Goal: Find specific page/section: Find specific page/section

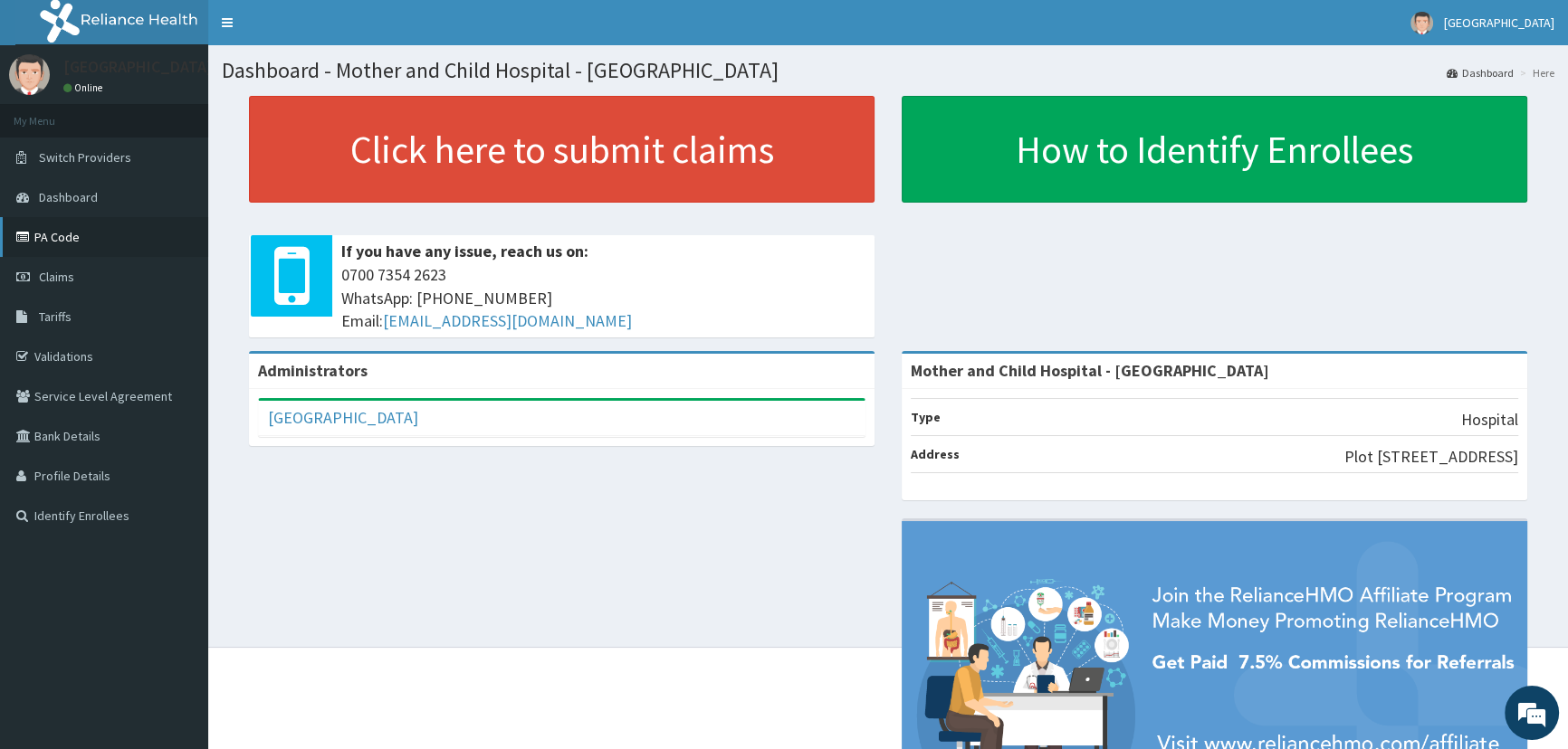
click at [69, 236] on link "PA Code" at bounding box center [103, 237] width 208 height 40
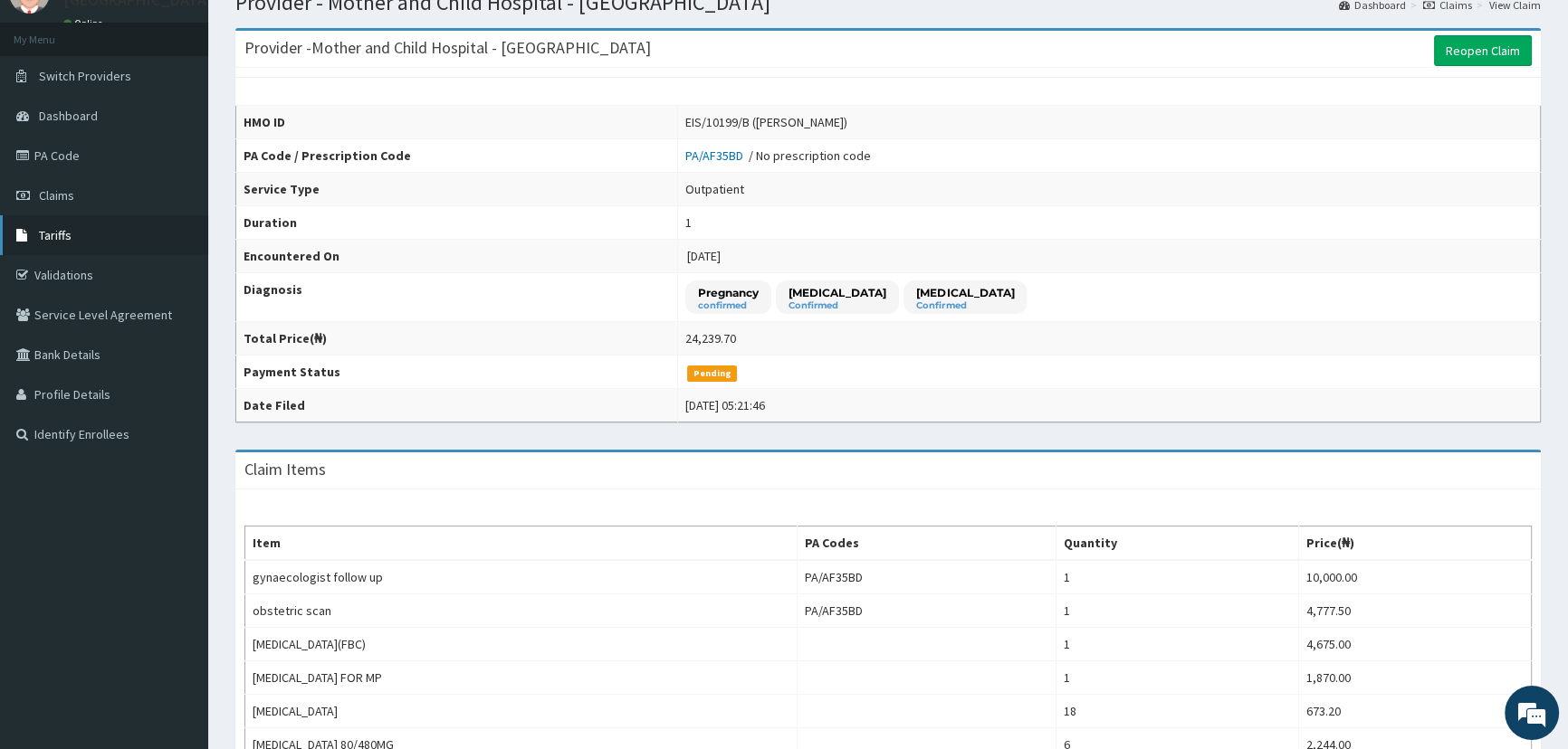
click at [104, 235] on link "Tariffs" at bounding box center [103, 235] width 208 height 40
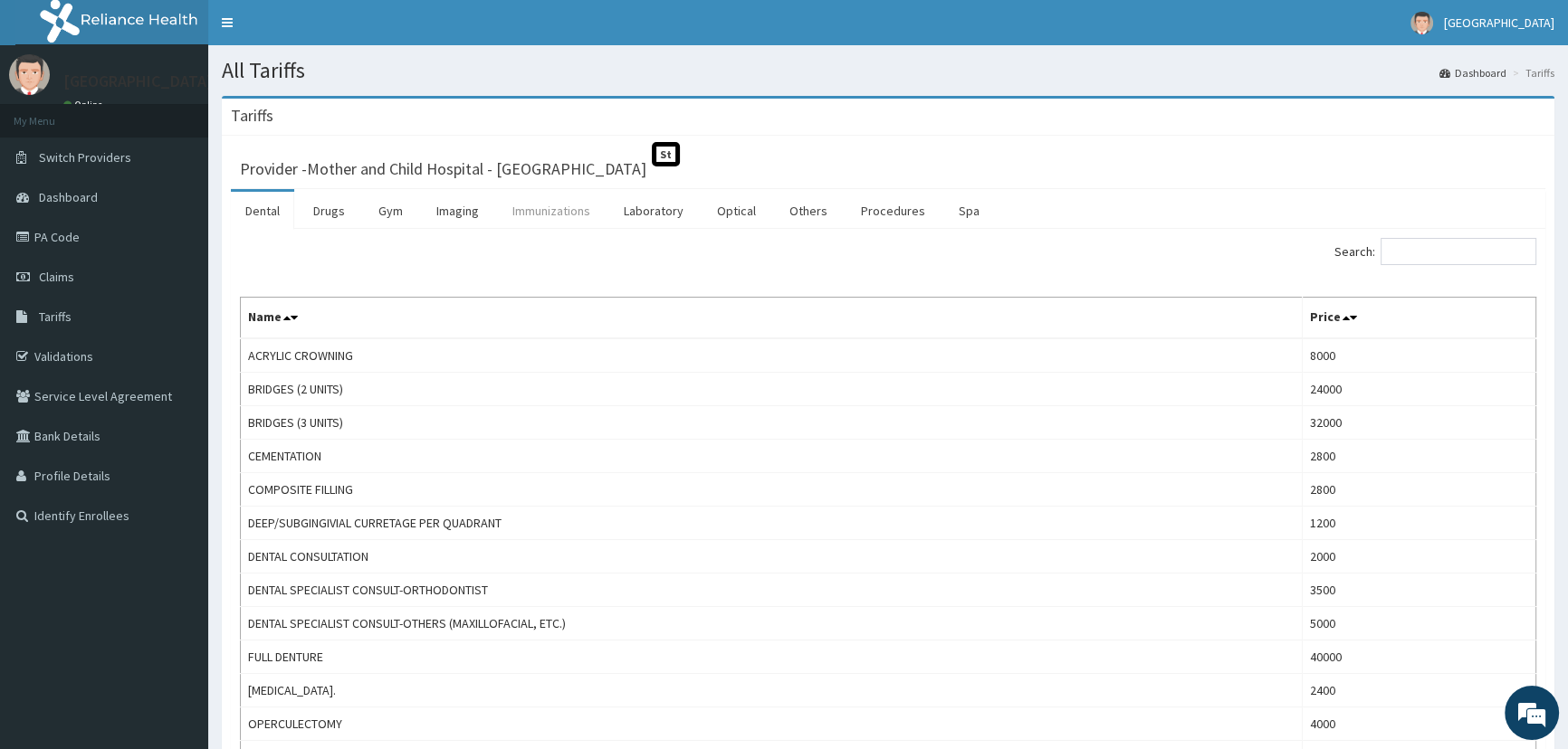
click at [560, 206] on link "Immunizations" at bounding box center [551, 210] width 107 height 38
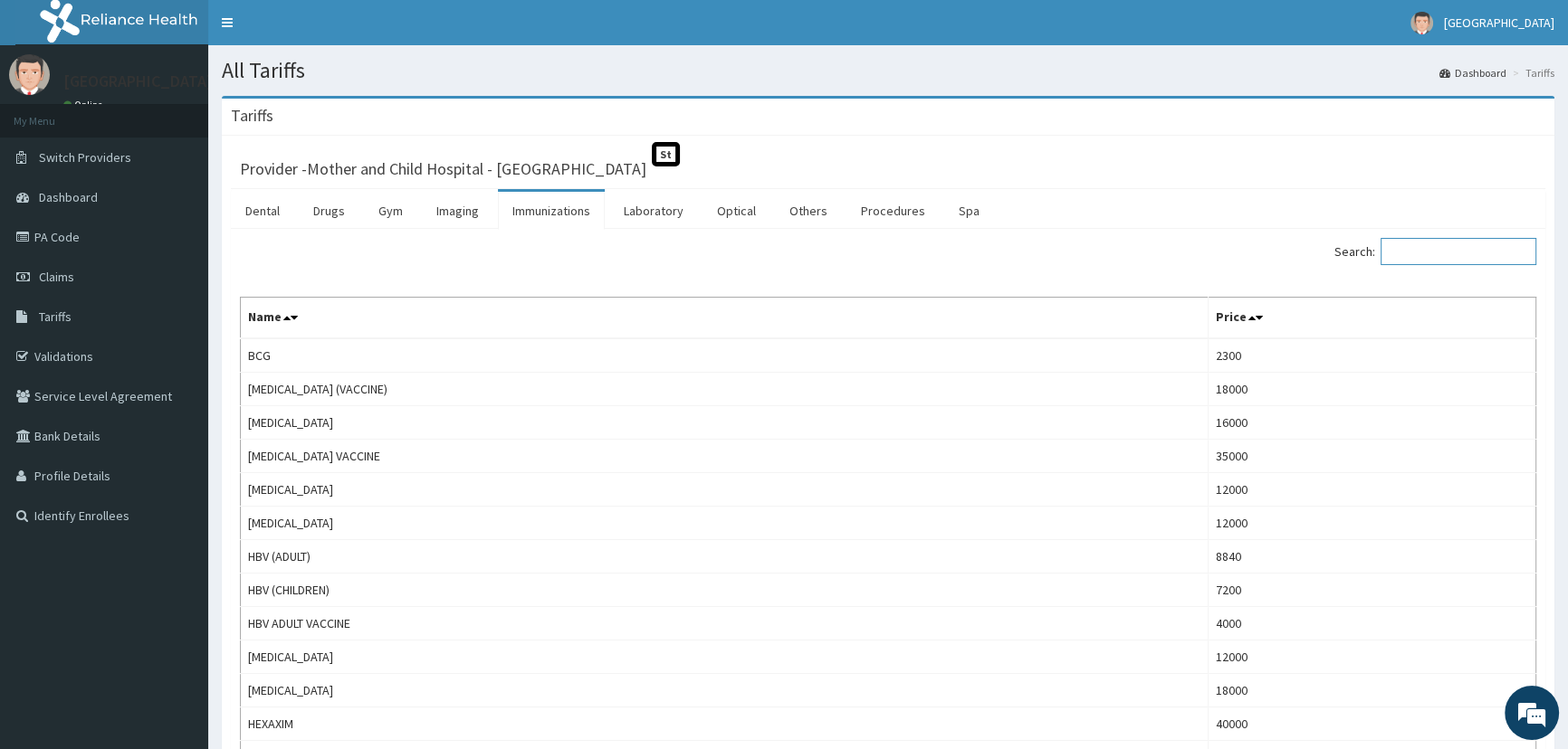
click at [1481, 252] on input "Search:" at bounding box center [1458, 251] width 156 height 27
